Goal: Information Seeking & Learning: Check status

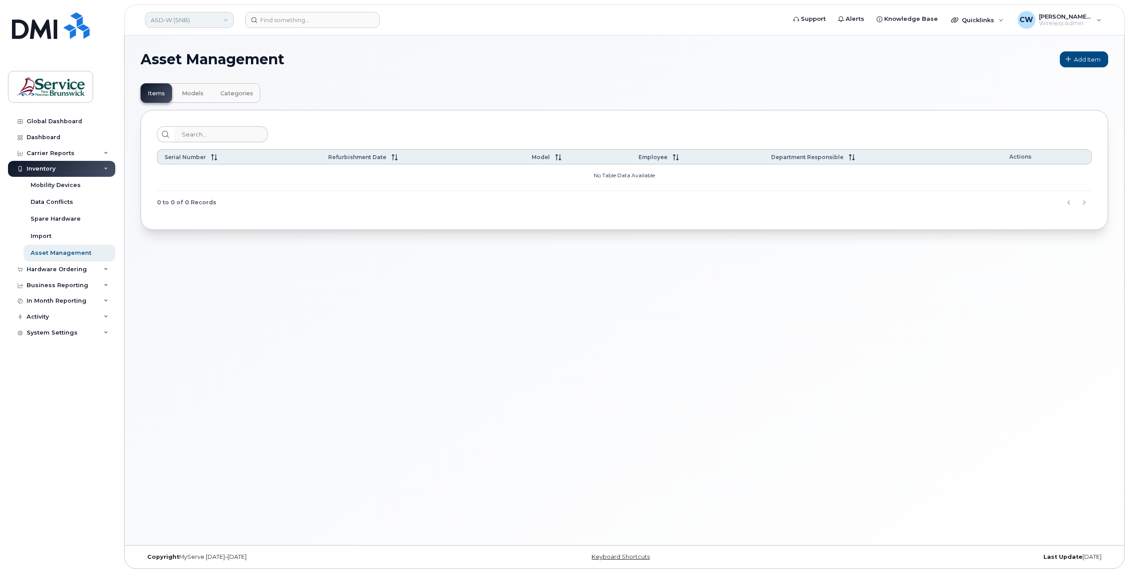
click at [227, 18] on link "ASD-W (SNB)" at bounding box center [189, 20] width 89 height 16
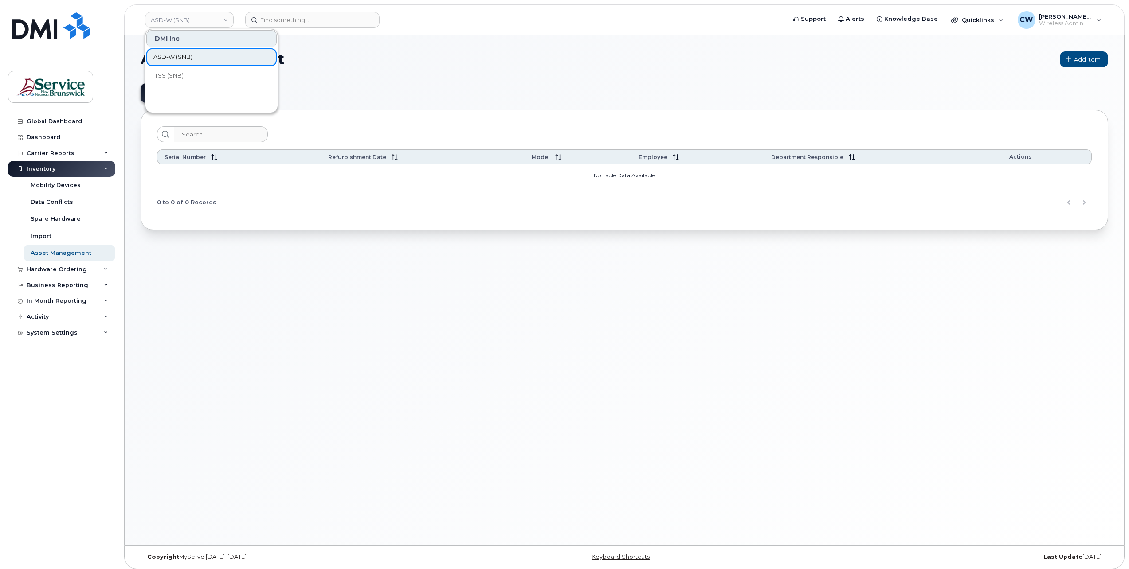
click at [183, 58] on span "ASD-W (SNB)" at bounding box center [172, 57] width 39 height 9
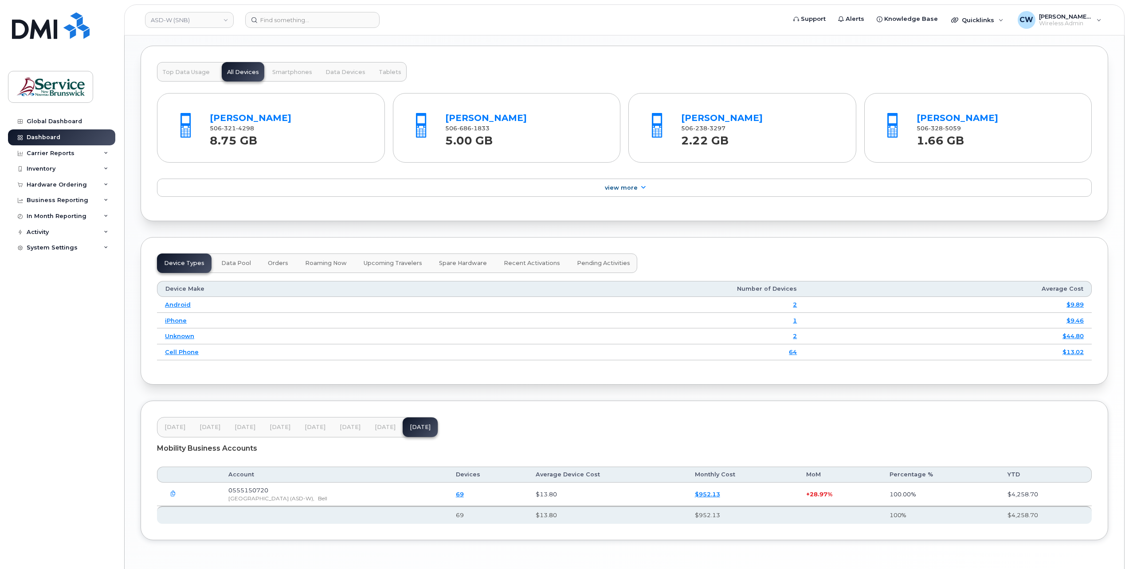
scroll to position [931, 0]
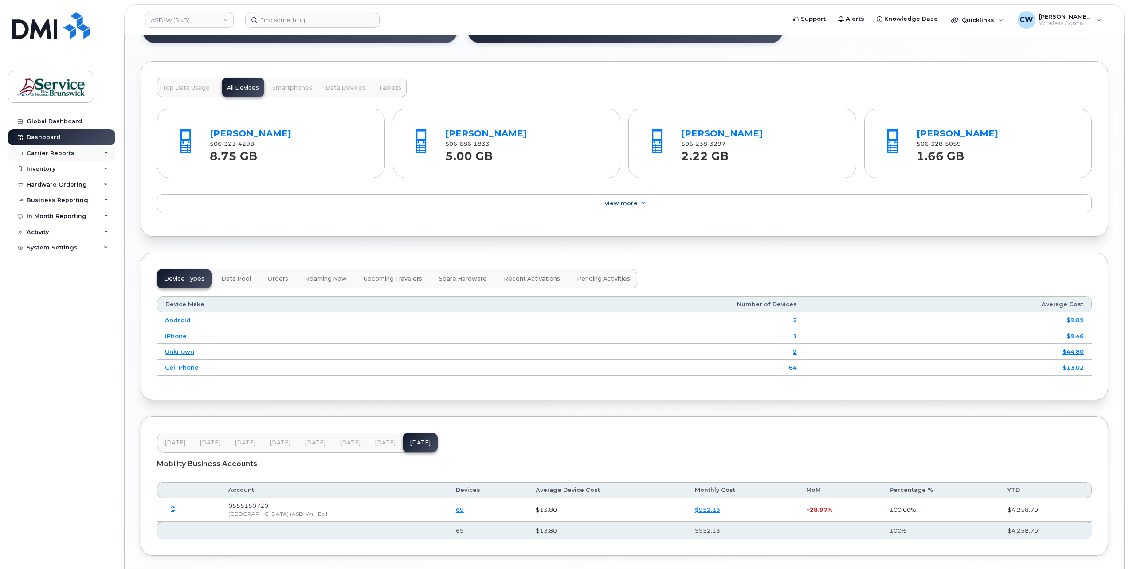
click at [102, 151] on div "Carrier Reports" at bounding box center [61, 153] width 107 height 16
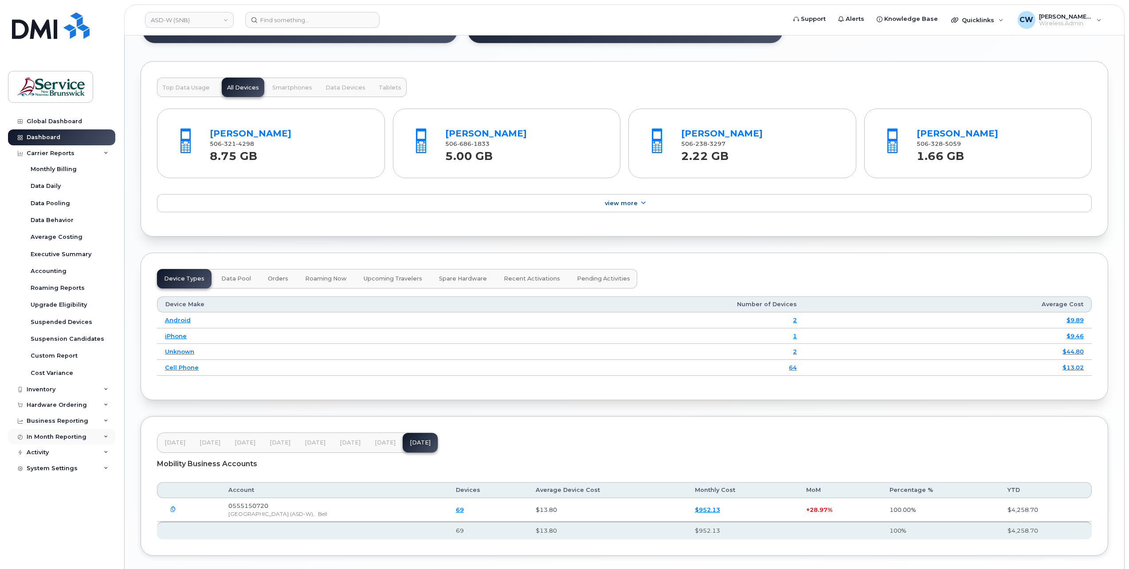
click at [100, 431] on div "In Month Reporting" at bounding box center [61, 437] width 107 height 16
click at [97, 430] on div "In Month Reporting" at bounding box center [61, 437] width 107 height 16
click at [53, 169] on div "Monthly Billing" at bounding box center [54, 169] width 46 height 8
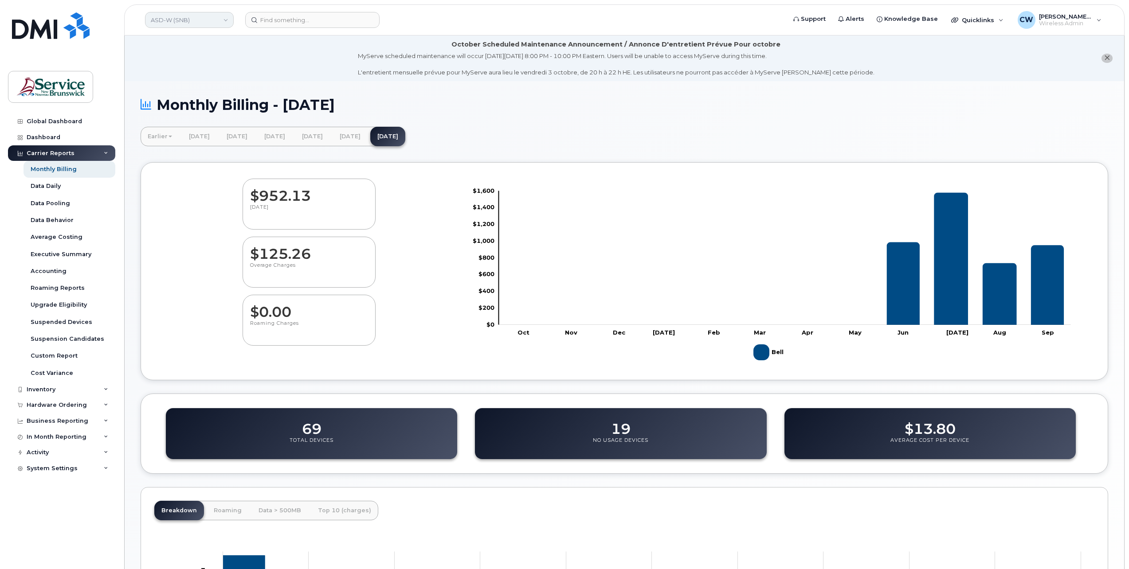
click at [219, 19] on link "ASD-W (SNB)" at bounding box center [189, 20] width 89 height 16
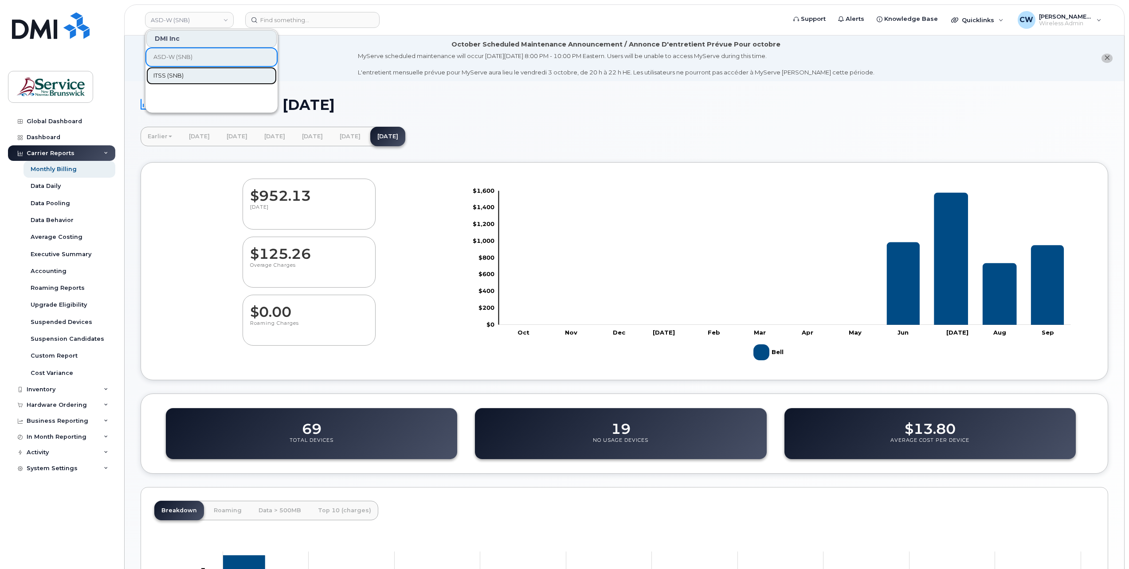
click at [181, 74] on span "ITSS (SNB)" at bounding box center [168, 75] width 30 height 9
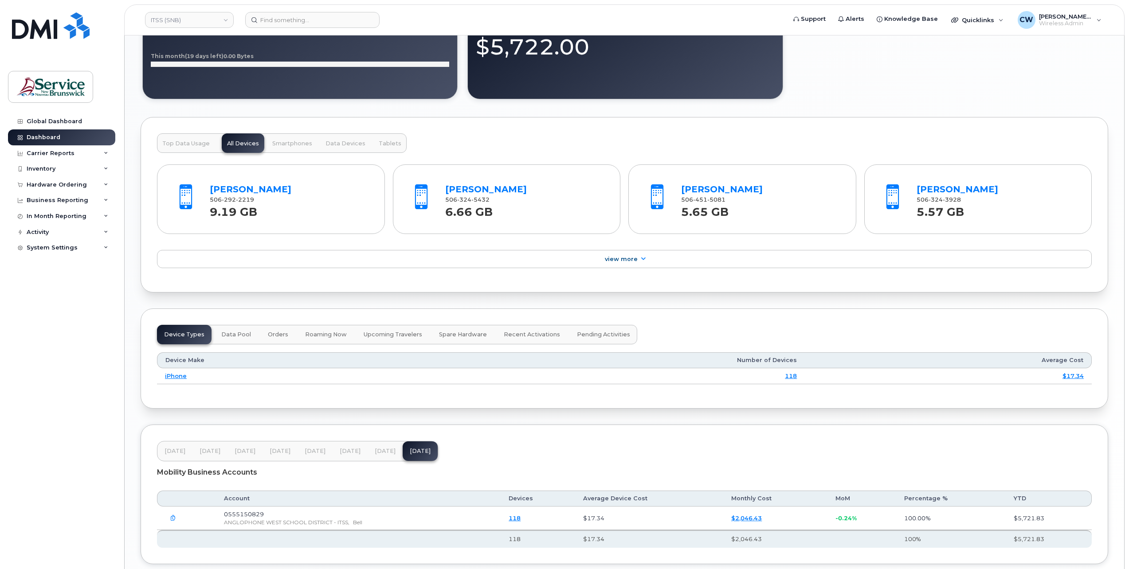
scroll to position [928, 0]
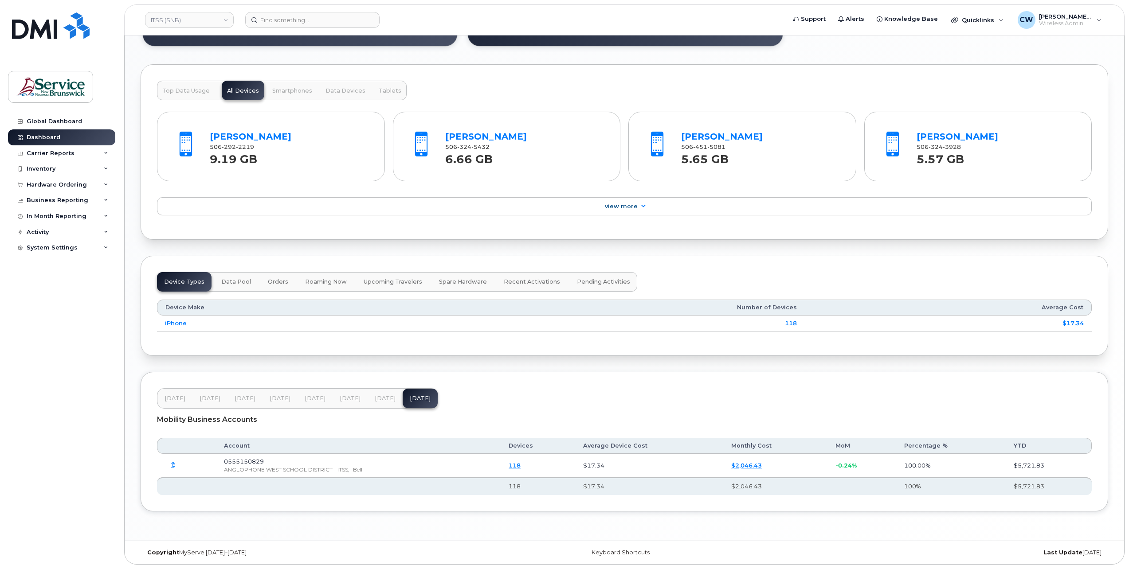
click at [520, 465] on link "118" at bounding box center [514, 465] width 12 height 7
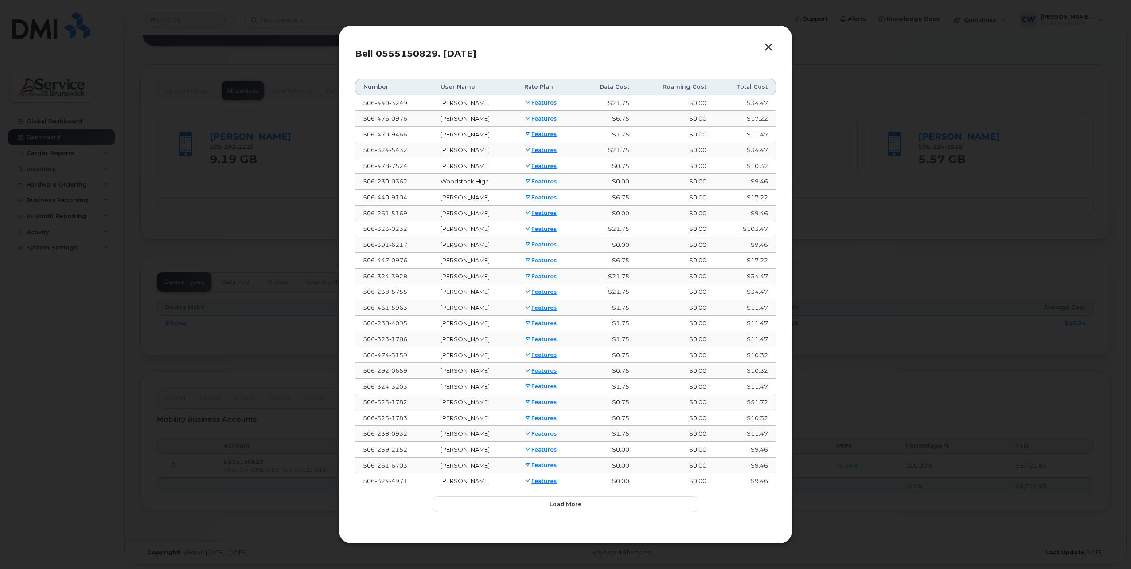
click at [768, 46] on button "button" at bounding box center [768, 47] width 13 height 12
